Goal: Task Accomplishment & Management: Manage account settings

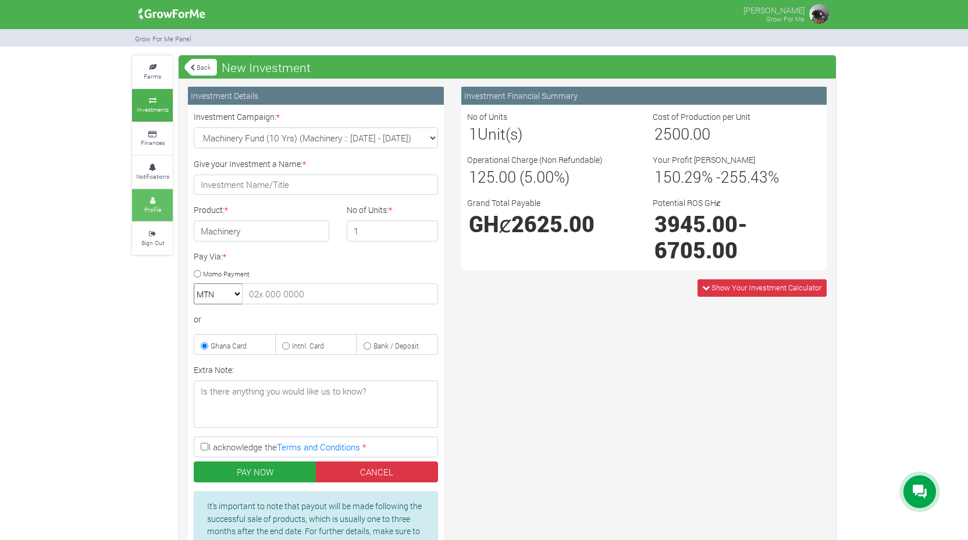
click at [147, 198] on icon at bounding box center [152, 201] width 35 height 6
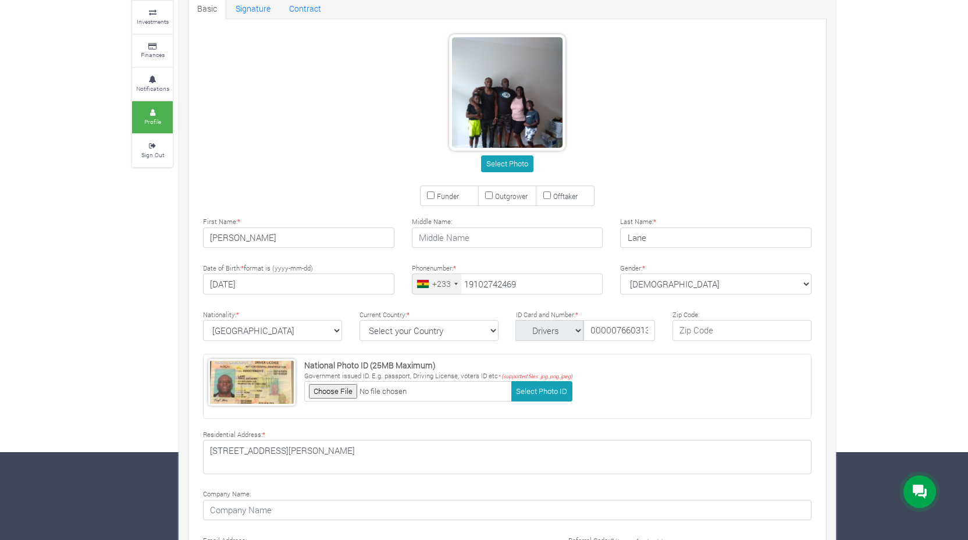
scroll to position [173, 0]
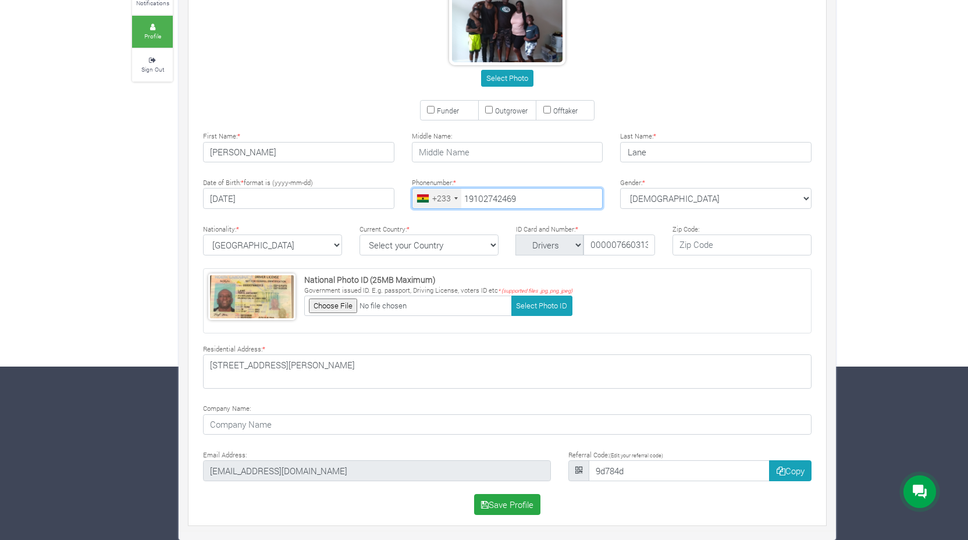
drag, startPoint x: 528, startPoint y: 200, endPoint x: 471, endPoint y: 196, distance: 56.6
click at [471, 196] on input "19102742469" at bounding box center [507, 198] width 191 height 21
type input "19804034373"
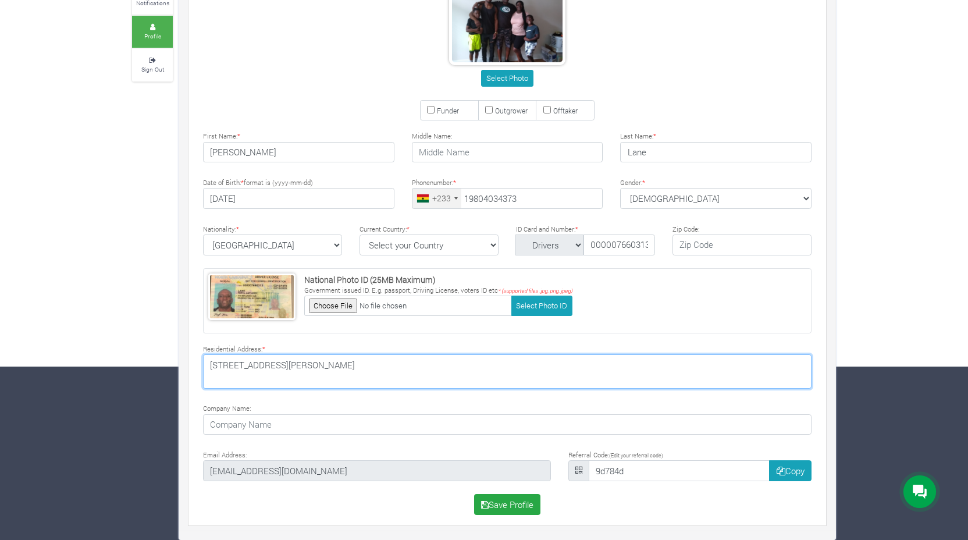
drag, startPoint x: 314, startPoint y: 364, endPoint x: 208, endPoint y: 369, distance: 105.4
click at [208, 369] on textarea "414 BENJAMIN AVENUE Wilmington, NC 28403" at bounding box center [507, 371] width 608 height 34
drag, startPoint x: 297, startPoint y: 380, endPoint x: 208, endPoint y: 373, distance: 89.2
click at [208, 373] on textarea "414 BENJAMIN AVENUE Wilmington, NC 28403" at bounding box center [507, 371] width 608 height 34
click at [264, 368] on textarea "414 BENJAMIN AVENUE Wilmington, NC 28403" at bounding box center [507, 371] width 608 height 34
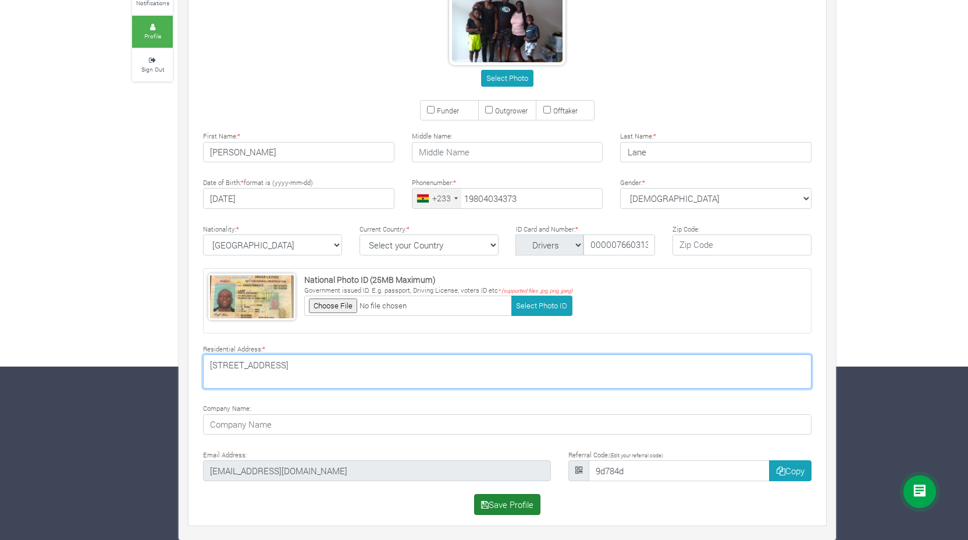
type textarea "718 Gesco St Unit 508 Charlotte,NC 28208"
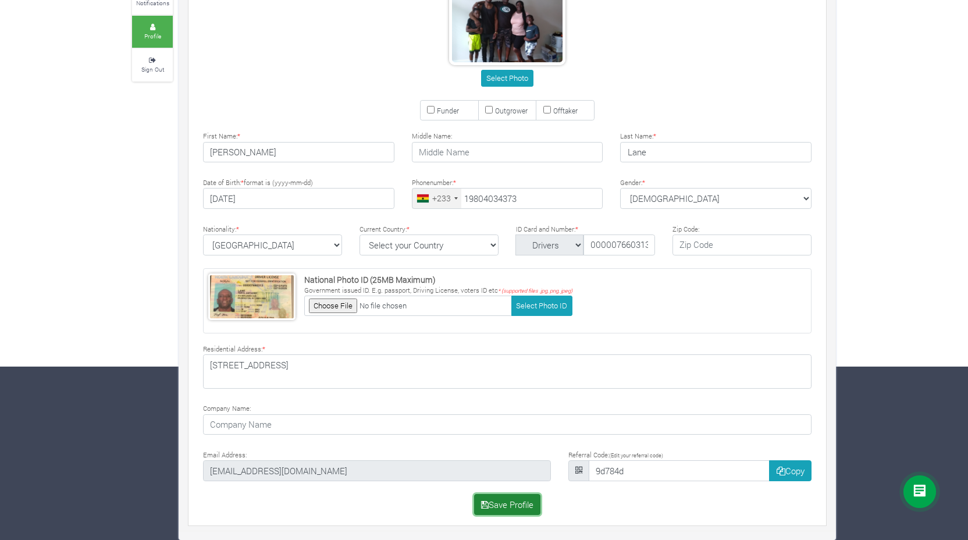
click at [499, 501] on button "Save Profile" at bounding box center [507, 504] width 67 height 21
click at [493, 245] on select "Select your Country Afghanistan Albania Algeria American Samoa Andorra Angola A…" at bounding box center [428, 244] width 139 height 21
select select "United States of America"
click at [359, 234] on select "Select your Country Afghanistan Albania Algeria American Samoa Andorra Angola A…" at bounding box center [428, 244] width 139 height 21
click at [504, 511] on button "Save Profile" at bounding box center [507, 504] width 67 height 21
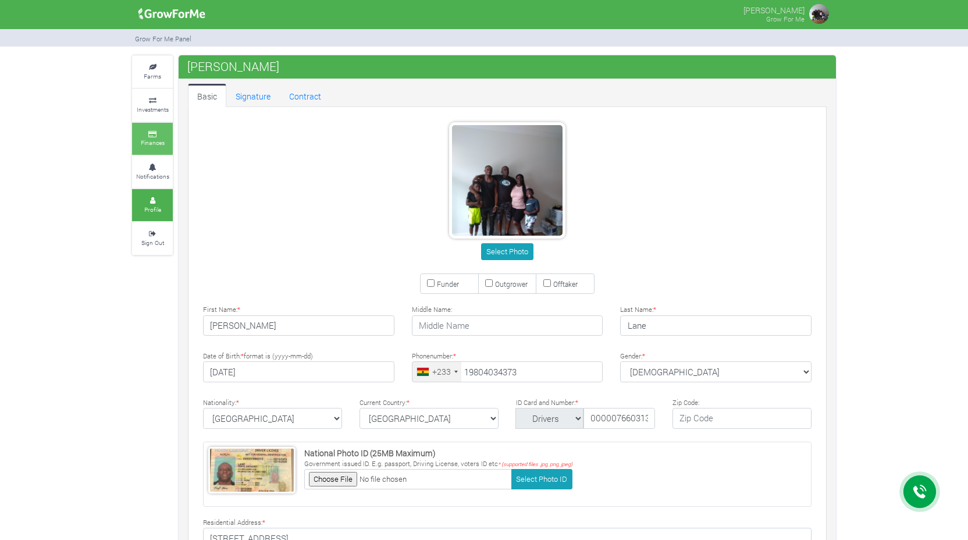
click at [156, 133] on icon at bounding box center [152, 134] width 35 height 6
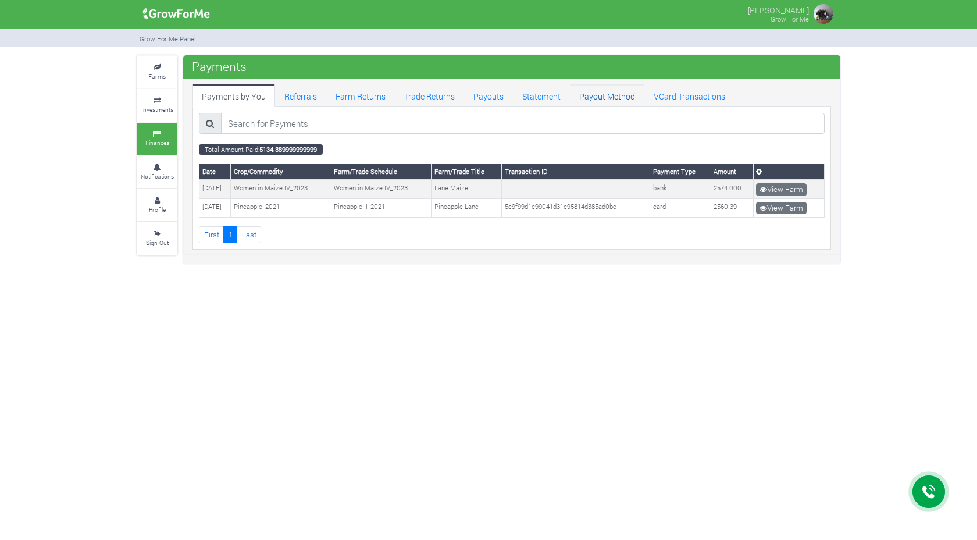
click at [596, 94] on link "Payout Method" at bounding box center [607, 95] width 74 height 23
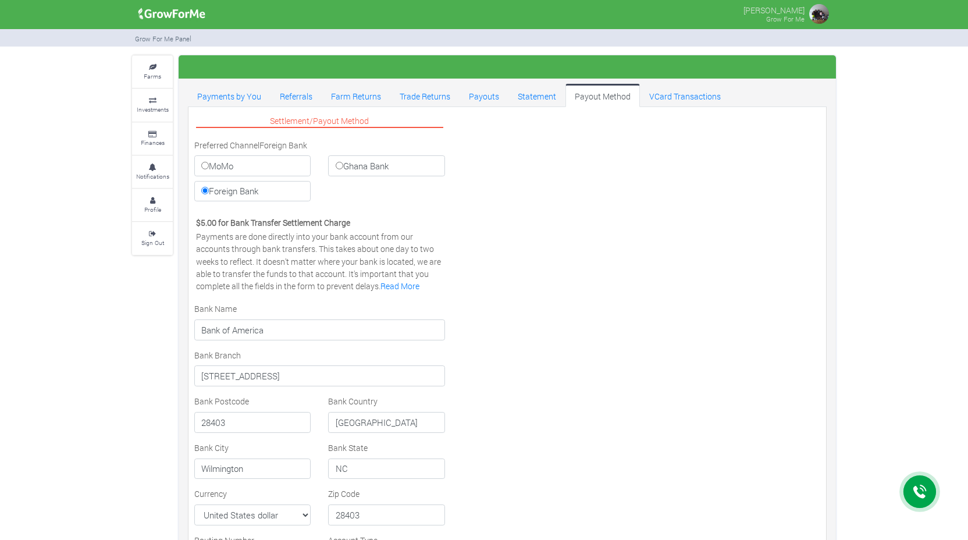
select select "USD"
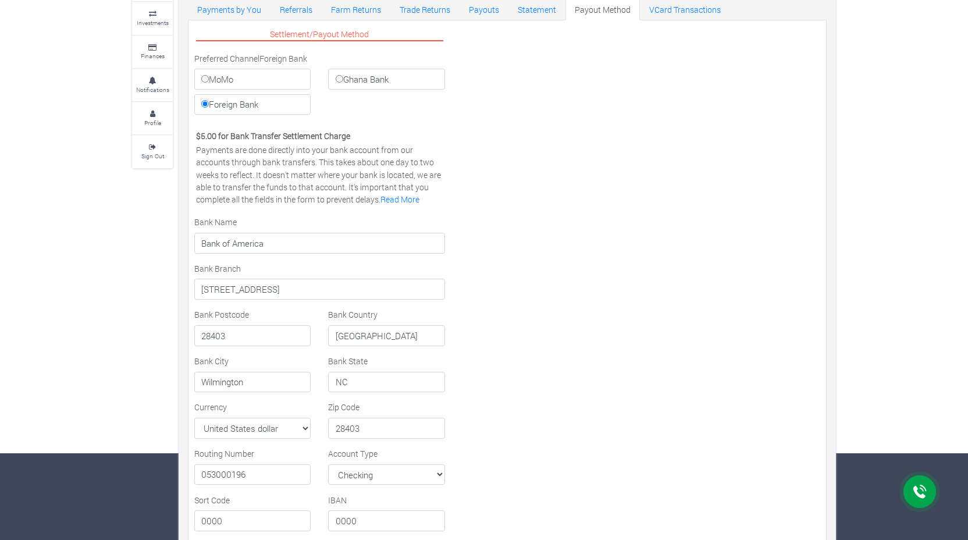
scroll to position [80, 0]
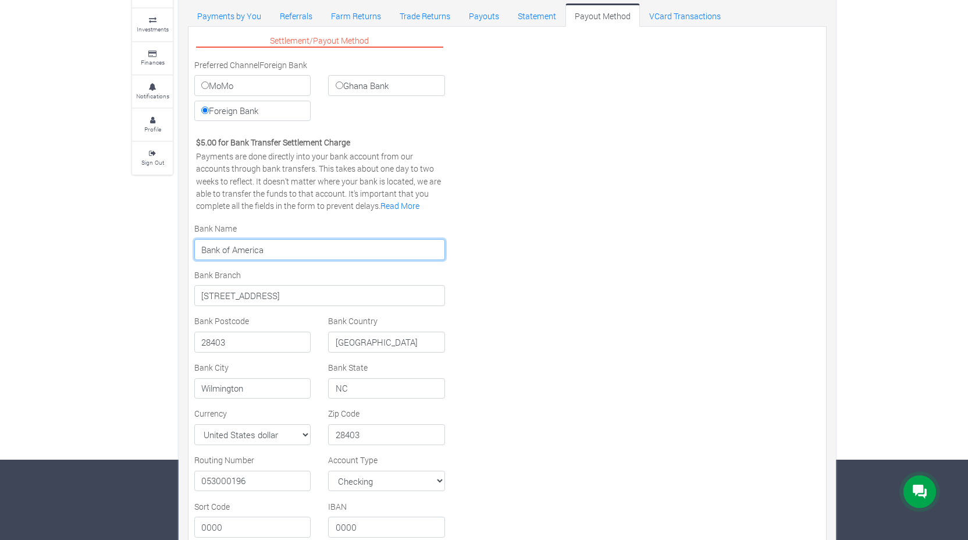
drag, startPoint x: 268, startPoint y: 252, endPoint x: 199, endPoint y: 248, distance: 68.8
click at [199, 248] on input "Bank of America" at bounding box center [319, 249] width 251 height 21
click at [202, 251] on input "State Employees Security Union" at bounding box center [319, 249] width 251 height 21
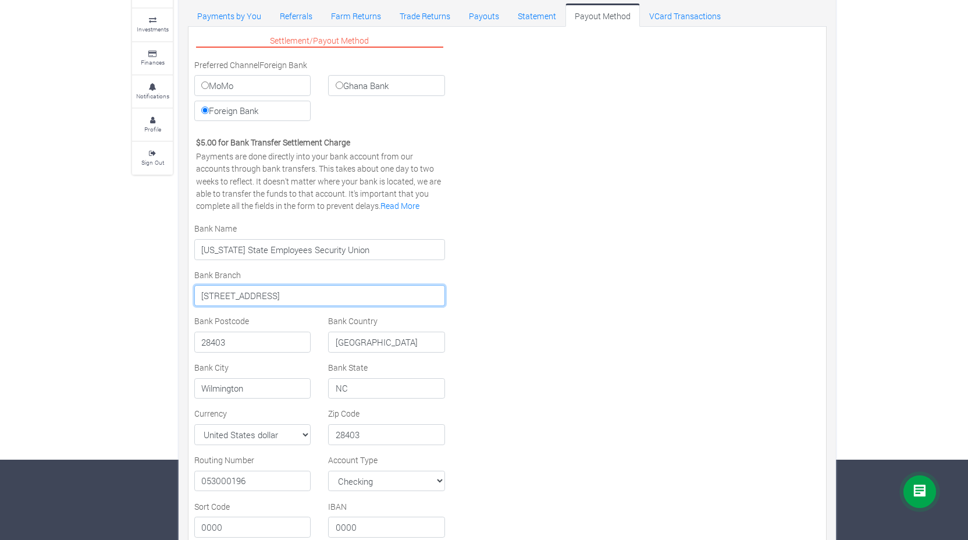
drag, startPoint x: 278, startPoint y: 298, endPoint x: 198, endPoint y: 291, distance: 80.6
click at [198, 291] on input "[STREET_ADDRESS]" at bounding box center [319, 295] width 251 height 21
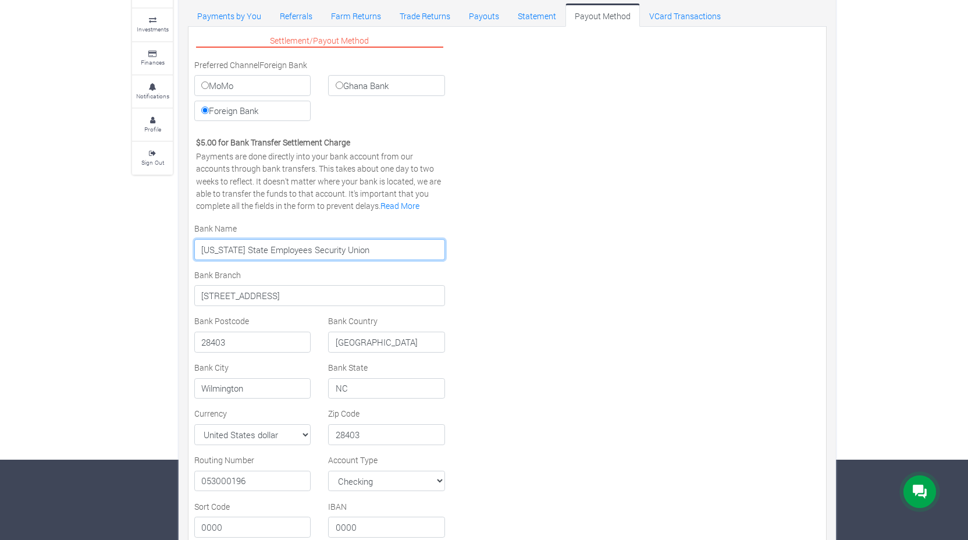
drag, startPoint x: 358, startPoint y: 251, endPoint x: 327, endPoint y: 248, distance: 30.4
click at [327, 248] on input "[US_STATE] State Employees Security Union" at bounding box center [319, 249] width 251 height 21
drag, startPoint x: 257, startPoint y: 249, endPoint x: 199, endPoint y: 248, distance: 58.2
click at [199, 248] on input "[US_STATE] State Employees Credit Union" at bounding box center [319, 249] width 251 height 21
type input "State Employees Credit Union"
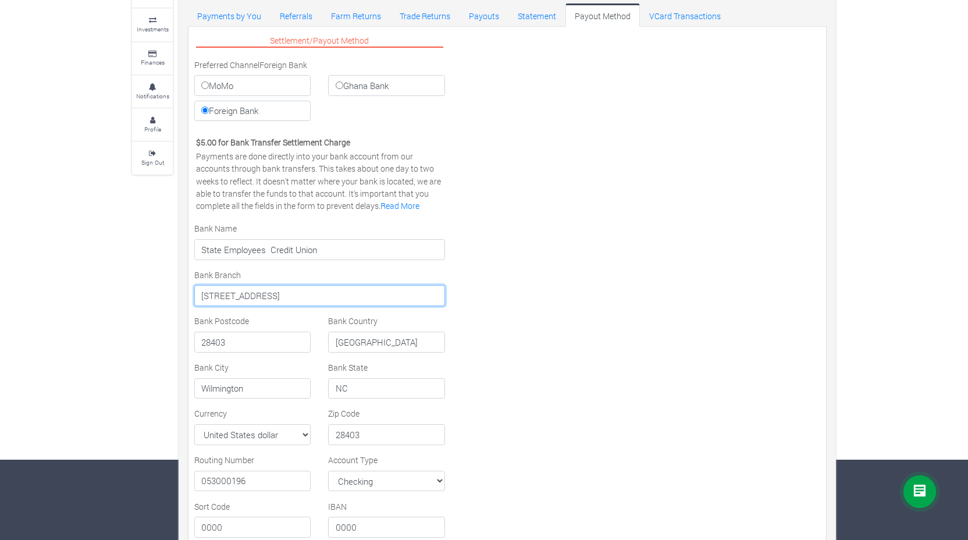
drag, startPoint x: 272, startPoint y: 297, endPoint x: 195, endPoint y: 295, distance: 76.8
click at [195, 295] on input "[STREET_ADDRESS]" at bounding box center [319, 295] width 251 height 21
type input "[STREET_ADDRESS]"
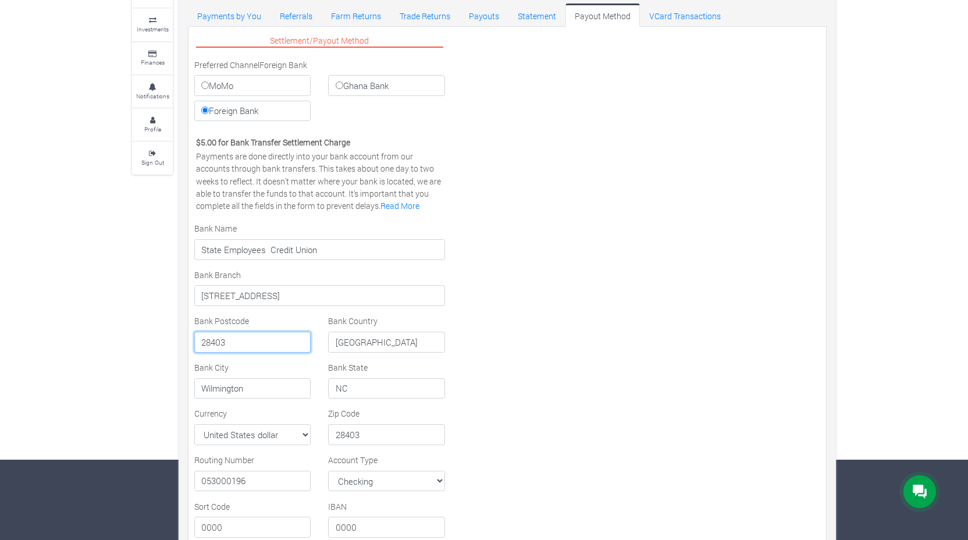
drag, startPoint x: 230, startPoint y: 343, endPoint x: 212, endPoint y: 343, distance: 17.5
click at [212, 343] on input "28403" at bounding box center [252, 342] width 116 height 21
type input "28204"
drag, startPoint x: 245, startPoint y: 390, endPoint x: 197, endPoint y: 383, distance: 48.8
click at [197, 383] on input "Wilmington" at bounding box center [252, 388] width 116 height 21
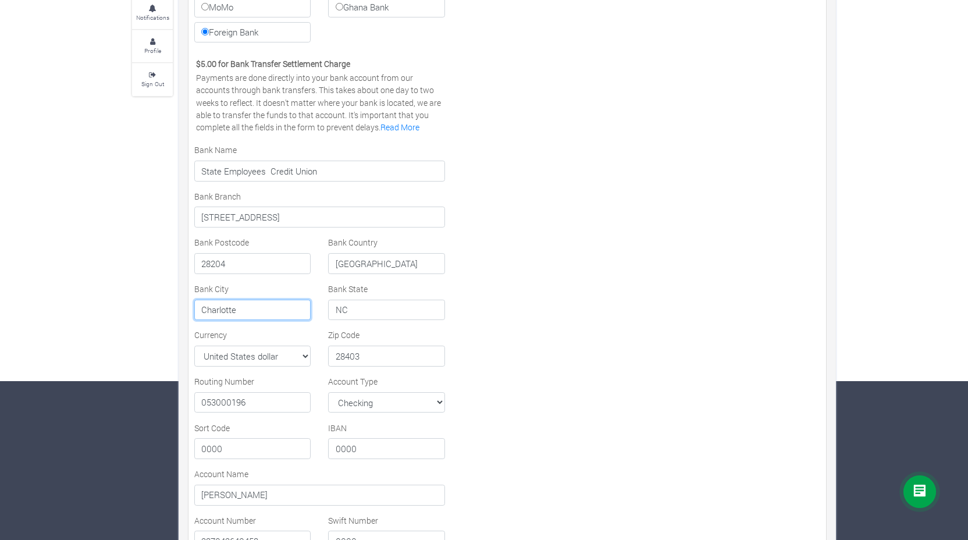
scroll to position [165, 0]
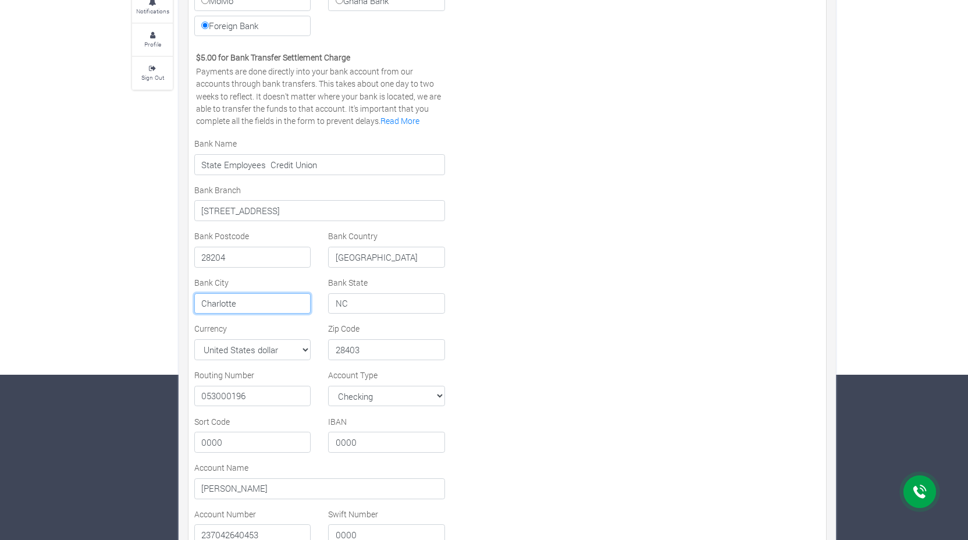
type input "Charlotte"
drag, startPoint x: 364, startPoint y: 349, endPoint x: 347, endPoint y: 349, distance: 16.9
click at [347, 349] on input "28403" at bounding box center [386, 349] width 116 height 21
type input "28204"
click at [229, 259] on input "28204" at bounding box center [252, 257] width 116 height 21
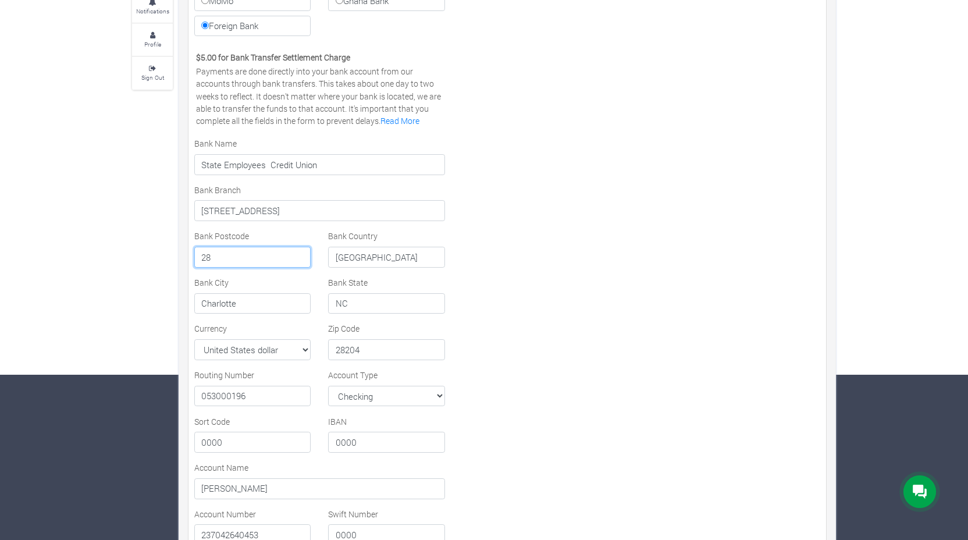
type input "2"
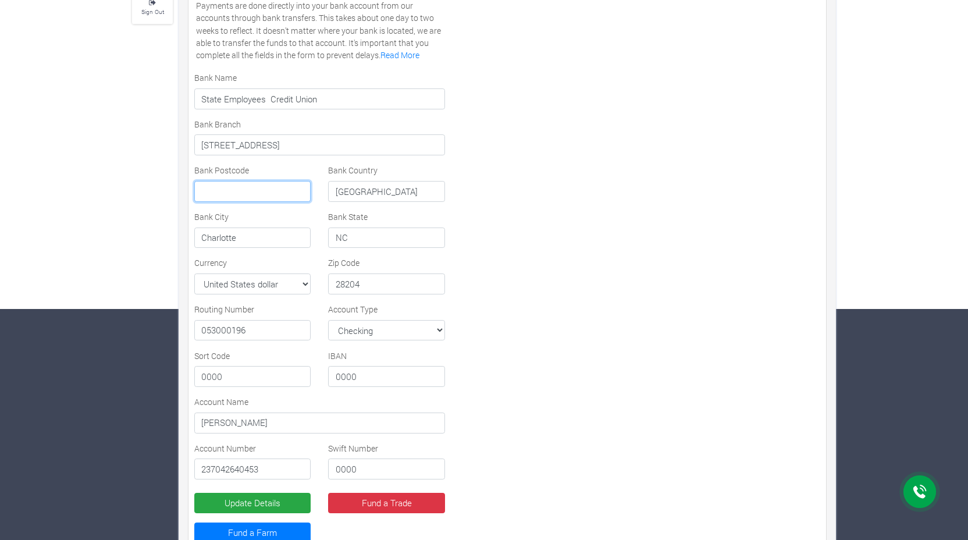
scroll to position [242, 0]
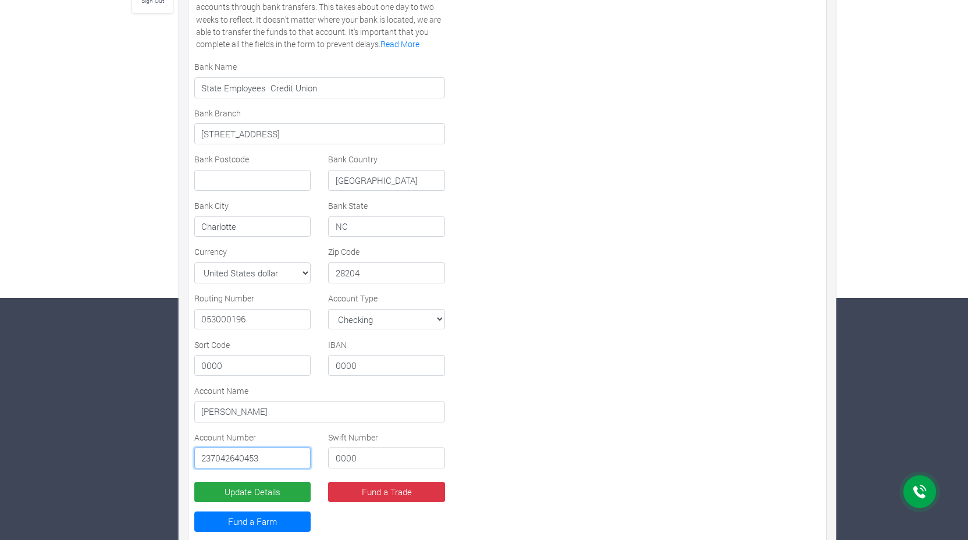
drag, startPoint x: 262, startPoint y: 459, endPoint x: 201, endPoint y: 461, distance: 61.7
click at [201, 461] on input "237042640453" at bounding box center [252, 457] width 116 height 21
type input "253177049"
drag, startPoint x: 252, startPoint y: 320, endPoint x: 190, endPoint y: 319, distance: 62.3
click at [190, 319] on div "Routing Number 053000196" at bounding box center [253, 311] width 134 height 38
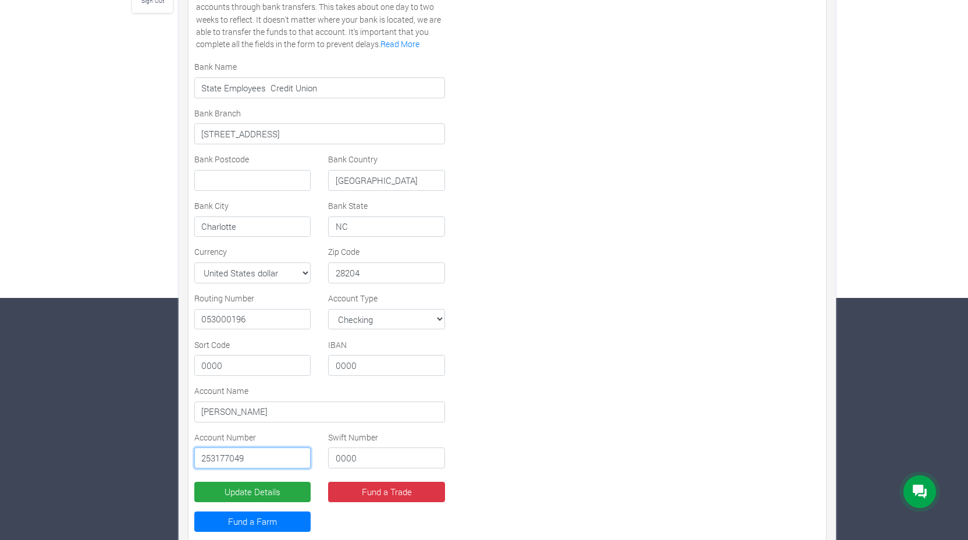
drag, startPoint x: 251, startPoint y: 459, endPoint x: 198, endPoint y: 456, distance: 53.0
click at [198, 456] on input "253177049" at bounding box center [252, 457] width 116 height 21
click at [226, 319] on input "053000196" at bounding box center [252, 319] width 116 height 21
paste input "253177049"
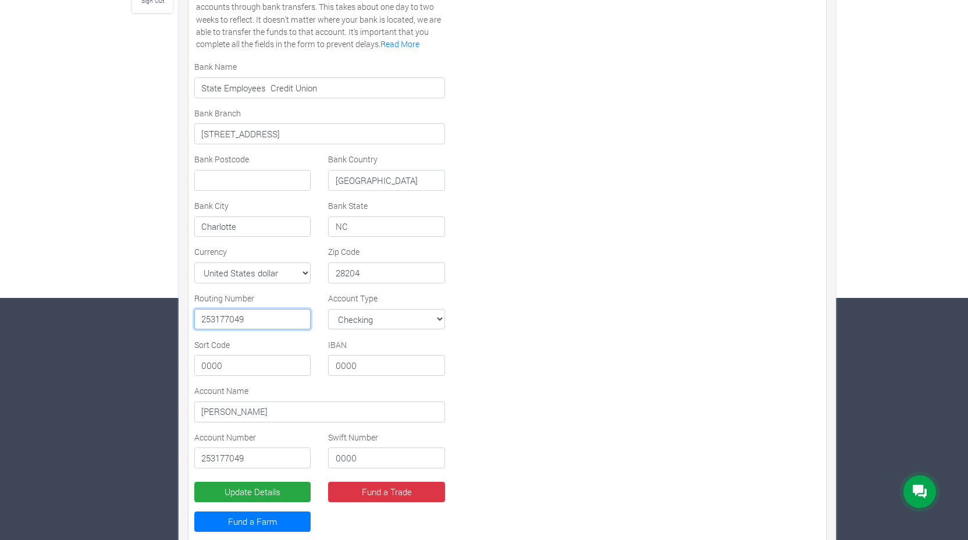
type input "253177049"
drag, startPoint x: 247, startPoint y: 455, endPoint x: 196, endPoint y: 455, distance: 51.2
click at [196, 455] on input "253177049" at bounding box center [252, 457] width 116 height 21
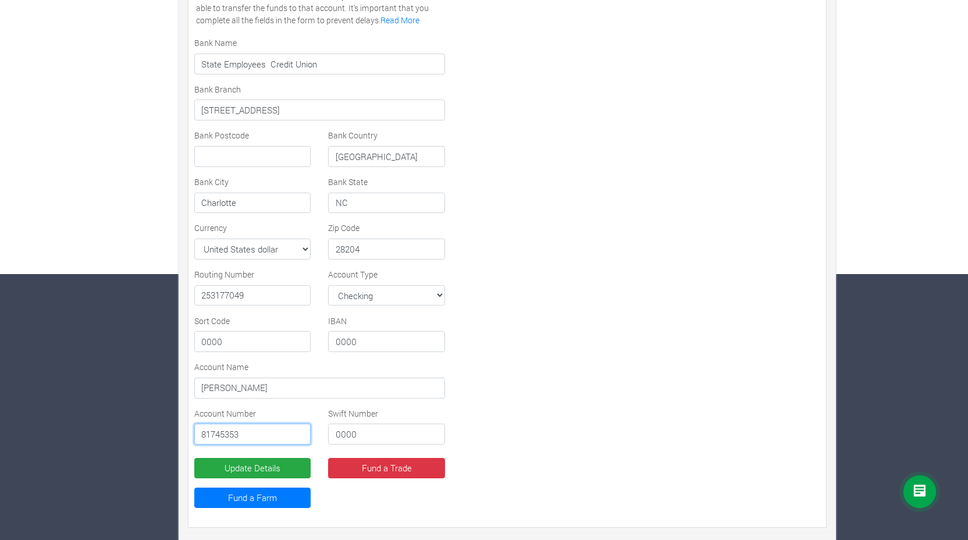
scroll to position [268, 0]
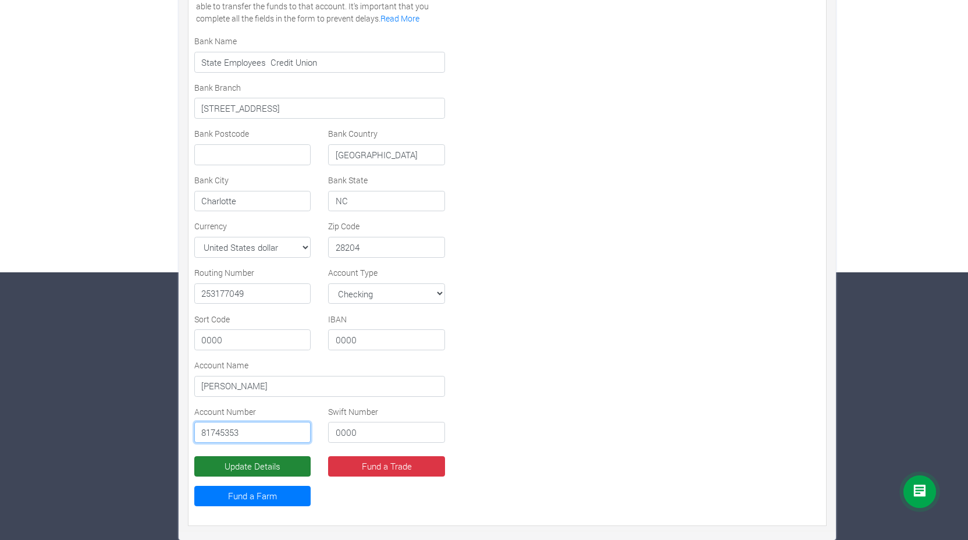
type input "81745353"
click at [249, 466] on button "Update Details" at bounding box center [252, 466] width 116 height 21
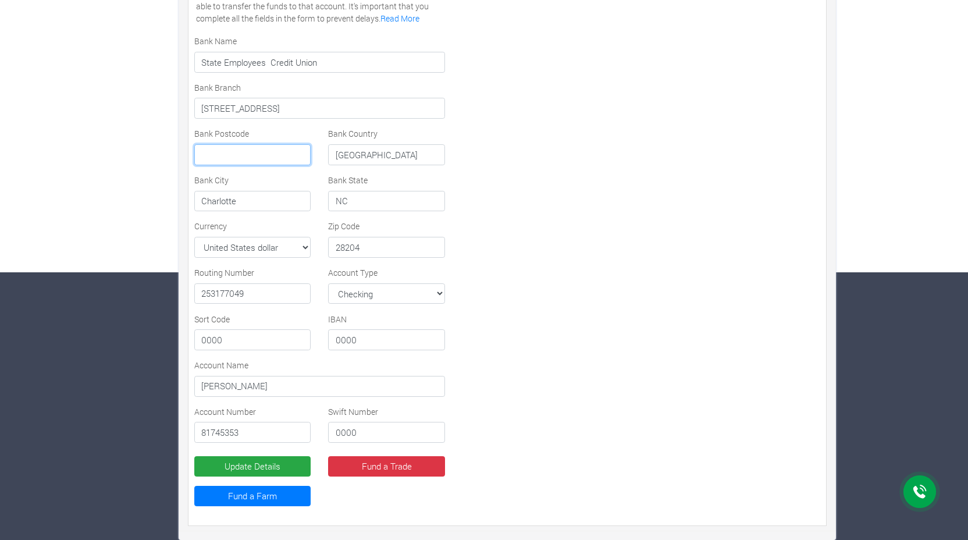
click at [225, 152] on input "text" at bounding box center [252, 154] width 116 height 21
type input "28204"
click at [251, 468] on button "Update Details" at bounding box center [252, 466] width 116 height 21
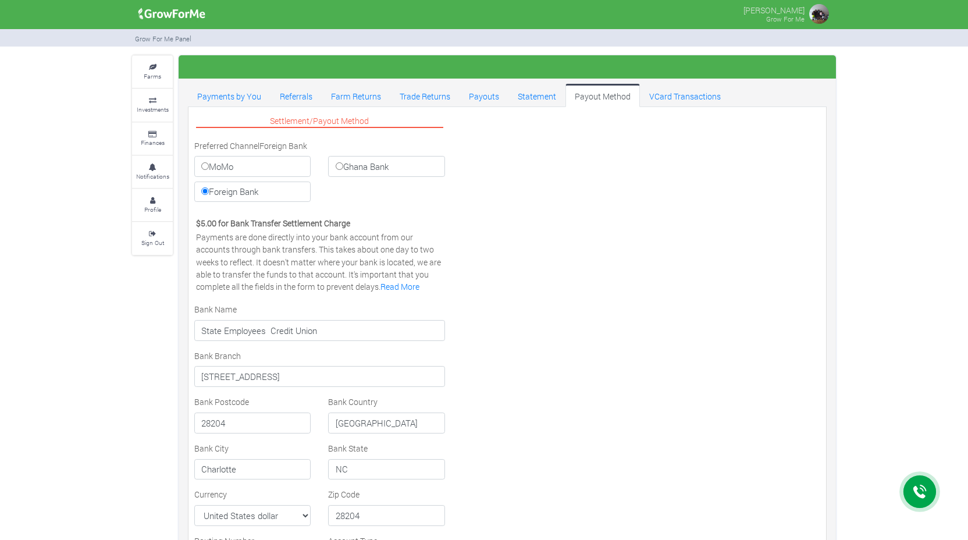
select select "USD"
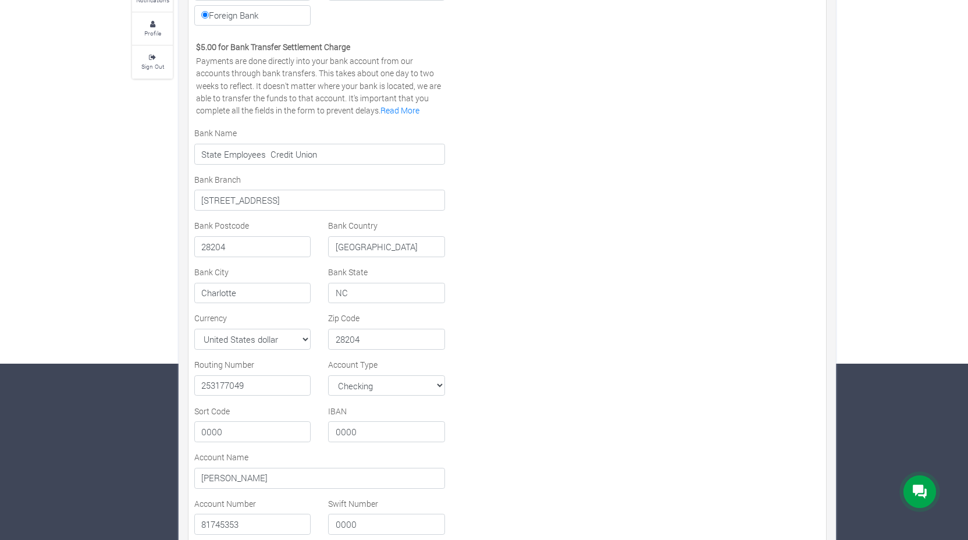
scroll to position [177, 0]
